Goal: Use online tool/utility: Utilize a website feature to perform a specific function

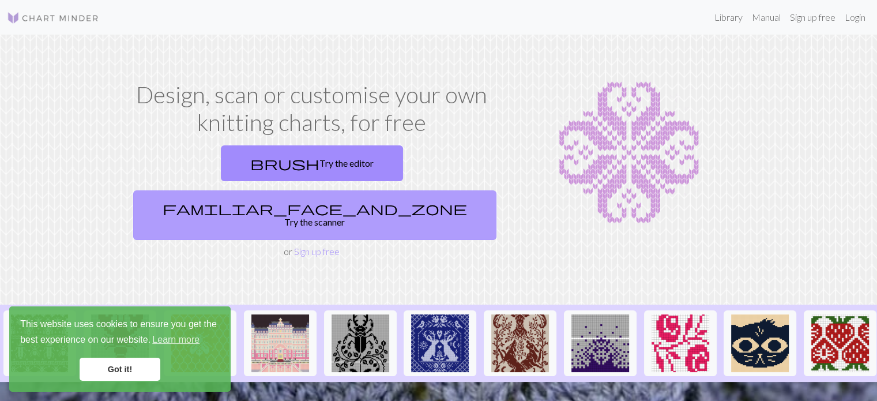
click at [369, 200] on span "familiar_face_and_zone" at bounding box center [315, 208] width 305 height 16
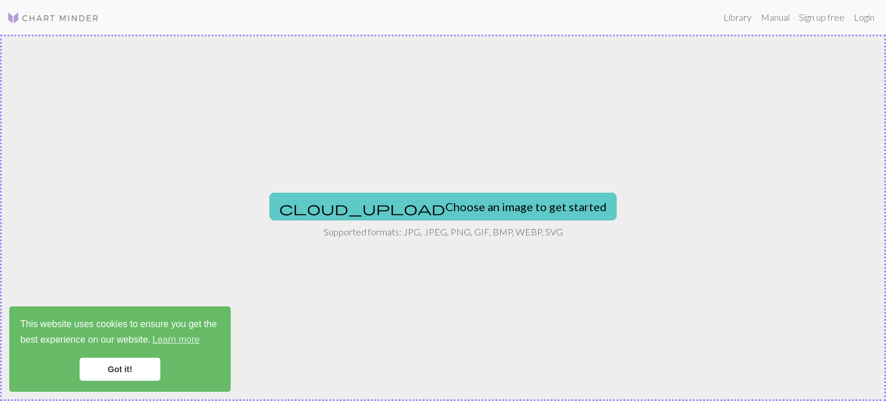
click at [416, 211] on button "cloud_upload Choose an image to get started" at bounding box center [442, 207] width 347 height 28
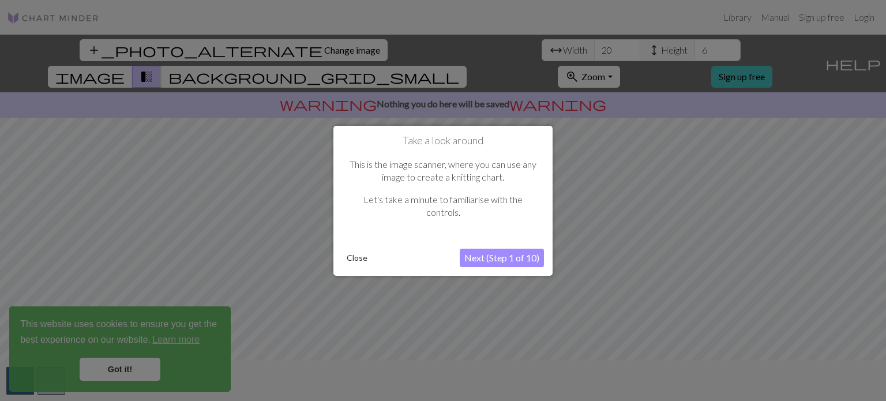
click at [357, 262] on button "Close" at bounding box center [357, 257] width 30 height 17
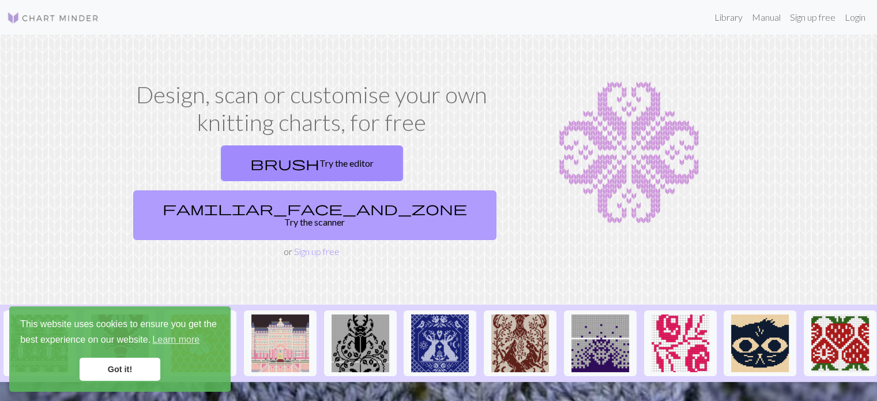
click at [382, 190] on link "familiar_face_and_zone Try the scanner" at bounding box center [314, 215] width 363 height 50
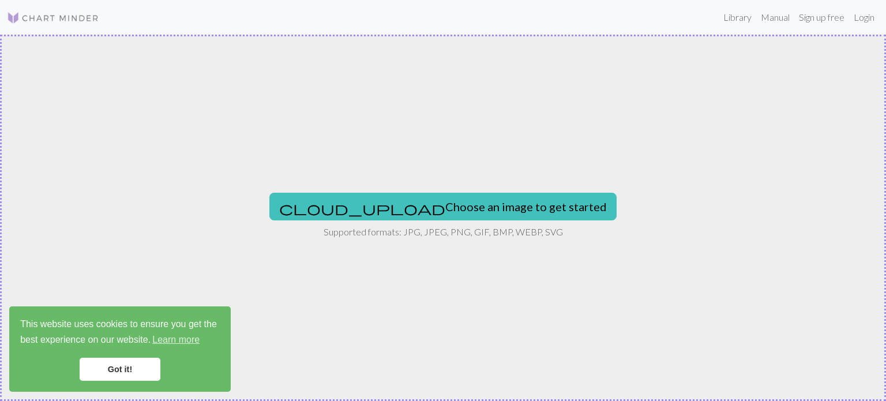
click at [374, 190] on div "cloud_upload Choose an image to get started Supported formats: JPG, JPEG, PNG, …" at bounding box center [443, 218] width 886 height 366
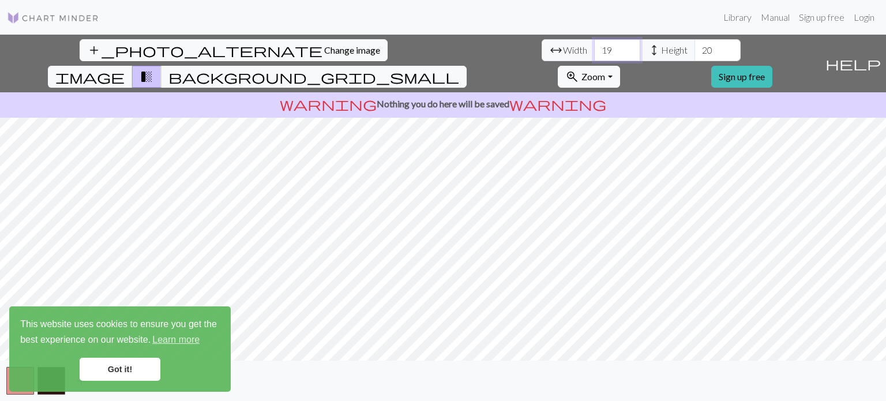
click at [594, 54] on input "19" at bounding box center [617, 50] width 46 height 22
click at [594, 44] on input "20" at bounding box center [617, 50] width 46 height 22
click at [594, 44] on input "21" at bounding box center [617, 50] width 46 height 22
click at [594, 44] on input "22" at bounding box center [617, 50] width 46 height 22
click at [594, 44] on input "23" at bounding box center [617, 50] width 46 height 22
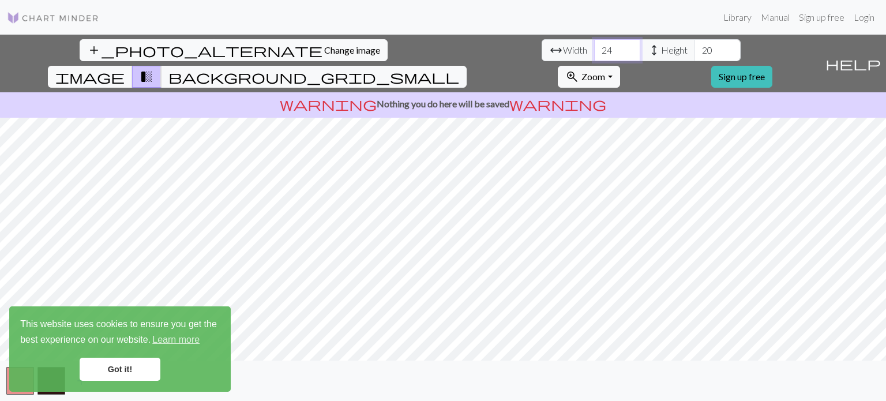
click at [594, 44] on input "24" at bounding box center [617, 50] width 46 height 22
click at [594, 44] on input "25" at bounding box center [617, 50] width 46 height 22
click at [594, 44] on input "26" at bounding box center [617, 50] width 46 height 22
click at [594, 44] on input "27" at bounding box center [617, 50] width 46 height 22
click at [594, 44] on input "28" at bounding box center [617, 50] width 46 height 22
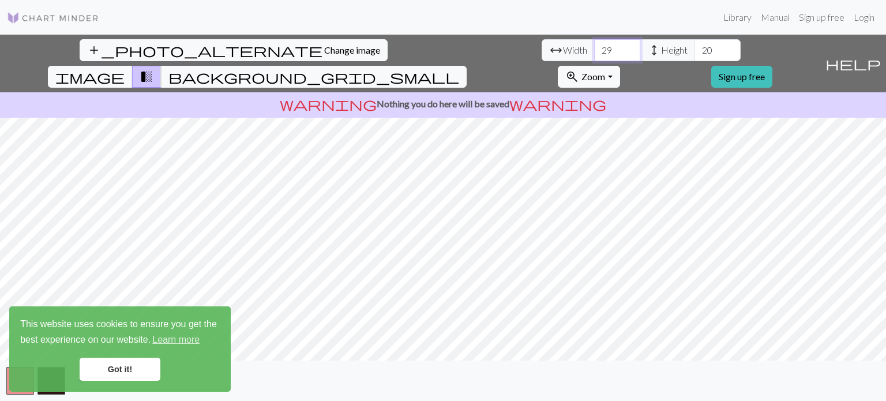
click at [594, 44] on input "29" at bounding box center [617, 50] width 46 height 22
click at [594, 44] on input "30" at bounding box center [617, 50] width 46 height 22
click at [594, 44] on input "31" at bounding box center [617, 50] width 46 height 22
click at [594, 44] on input "32" at bounding box center [617, 50] width 46 height 22
click at [594, 44] on input "33" at bounding box center [617, 50] width 46 height 22
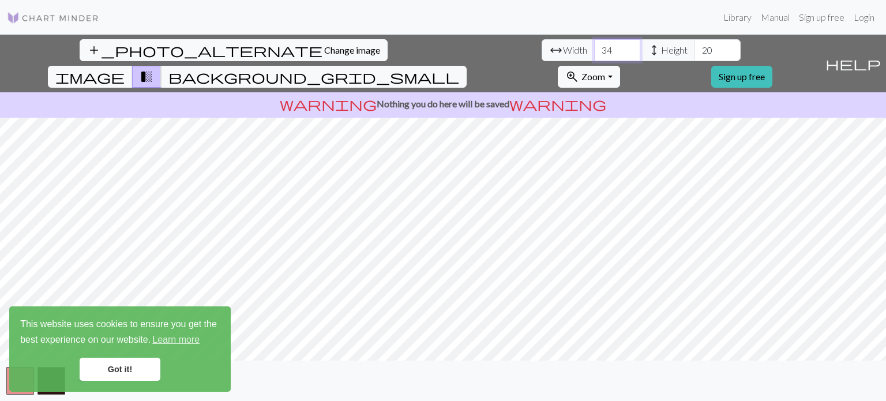
click at [594, 44] on input "34" at bounding box center [617, 50] width 46 height 22
click at [594, 44] on input "35" at bounding box center [617, 50] width 46 height 22
click at [594, 44] on input "36" at bounding box center [617, 50] width 46 height 22
click at [594, 44] on input "37" at bounding box center [617, 50] width 46 height 22
click at [594, 44] on input "38" at bounding box center [617, 50] width 46 height 22
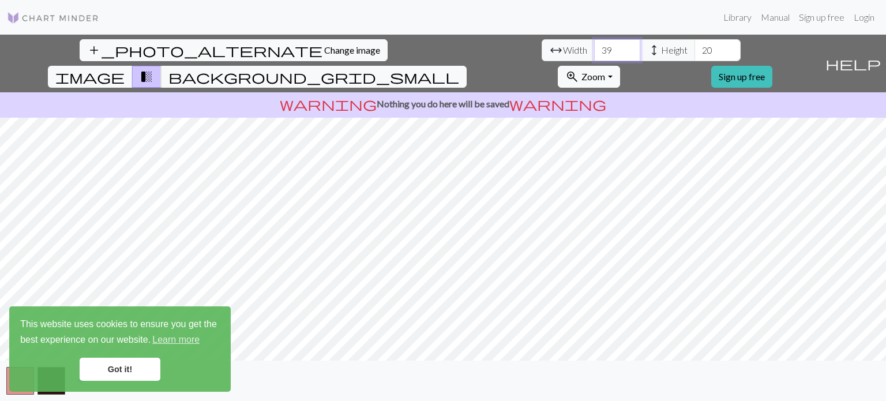
click at [594, 44] on input "39" at bounding box center [617, 50] width 46 height 22
click at [594, 44] on input "40" at bounding box center [617, 50] width 46 height 22
click at [594, 48] on input "41" at bounding box center [617, 50] width 46 height 22
click at [594, 48] on input "42" at bounding box center [617, 50] width 46 height 22
click at [594, 48] on input "43" at bounding box center [617, 50] width 46 height 22
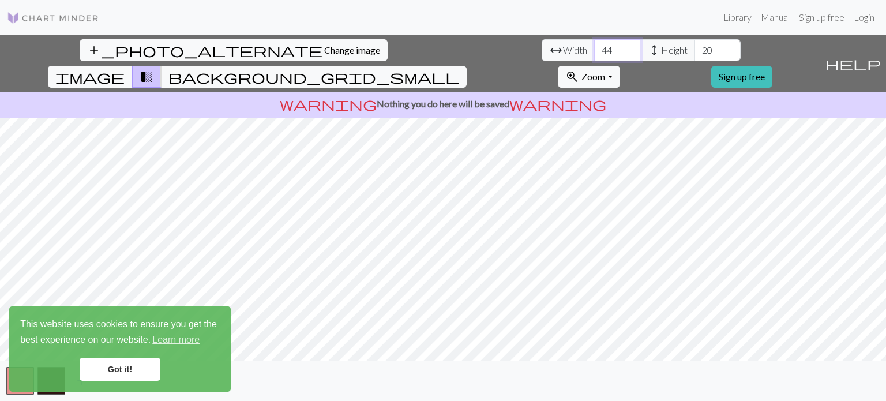
click at [594, 48] on input "44" at bounding box center [617, 50] width 46 height 22
click at [594, 48] on input "45" at bounding box center [617, 50] width 46 height 22
click at [594, 48] on input "46" at bounding box center [617, 50] width 46 height 22
click at [594, 48] on input "47" at bounding box center [617, 50] width 46 height 22
click at [594, 48] on input "48" at bounding box center [617, 50] width 46 height 22
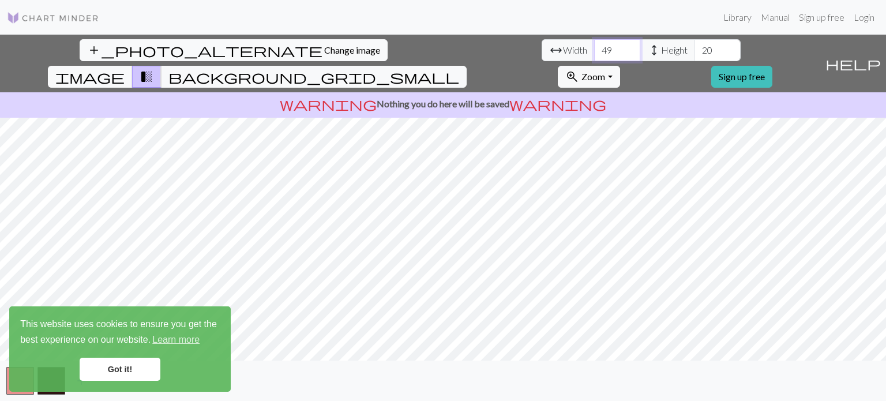
click at [594, 48] on input "49" at bounding box center [617, 50] width 46 height 22
click at [594, 48] on input "50" at bounding box center [617, 50] width 46 height 22
click at [594, 48] on input "51" at bounding box center [617, 50] width 46 height 22
click at [594, 48] on input "52" at bounding box center [617, 50] width 46 height 22
click at [594, 48] on input "53" at bounding box center [617, 50] width 46 height 22
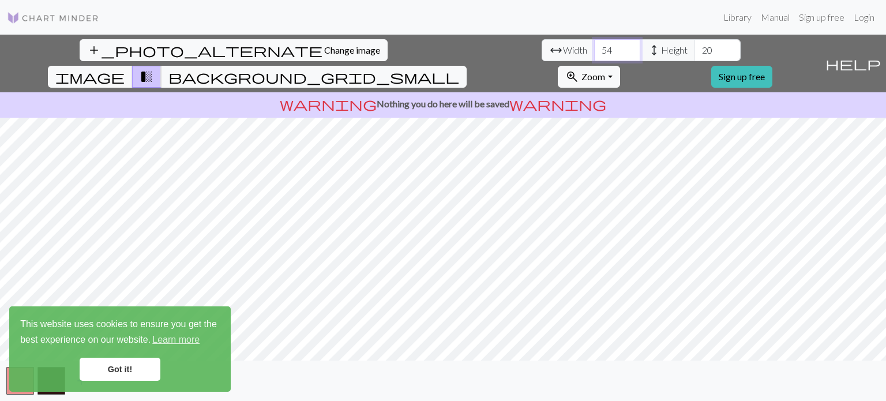
click at [594, 48] on input "54" at bounding box center [617, 50] width 46 height 22
click at [594, 48] on input "55" at bounding box center [617, 50] width 46 height 22
click at [594, 48] on input "56" at bounding box center [617, 50] width 46 height 22
click at [594, 48] on input "57" at bounding box center [617, 50] width 46 height 22
click at [594, 48] on input "58" at bounding box center [617, 50] width 46 height 22
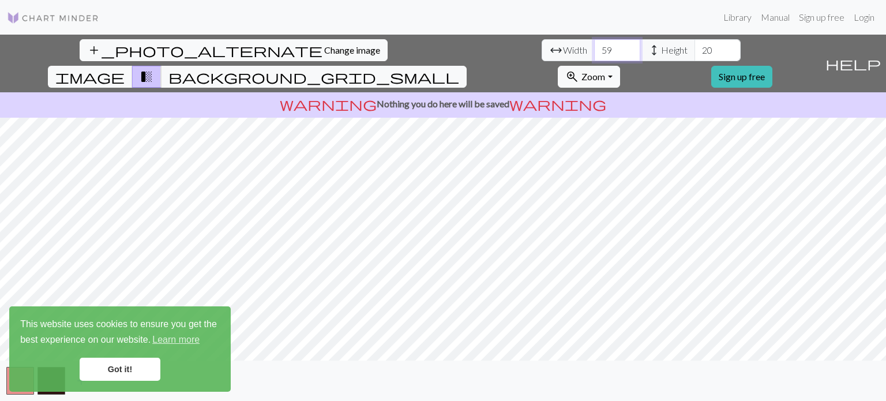
click at [594, 48] on input "59" at bounding box center [617, 50] width 46 height 22
type input "60"
click at [594, 48] on input "60" at bounding box center [617, 50] width 46 height 22
